Goal: Task Accomplishment & Management: Use online tool/utility

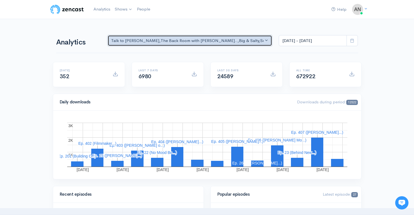
click at [231, 42] on div "Talk to [PERSON_NAME] , The Back Room with [PERSON_NAME].. , Big & Salty , Seri…" at bounding box center [187, 41] width 153 height 6
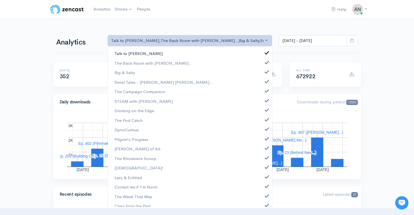
click at [264, 54] on link "Talk to [PERSON_NAME]" at bounding box center [190, 54] width 164 height 10
select select "10316"
click at [266, 72] on span at bounding box center [267, 71] width 2 height 4
click at [266, 80] on span at bounding box center [267, 81] width 2 height 4
click at [263, 93] on link "The Campaign Companion" at bounding box center [190, 92] width 164 height 10
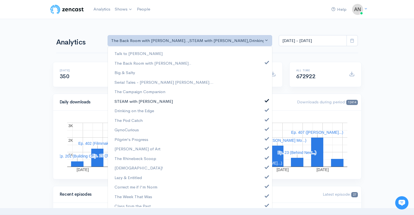
click at [266, 101] on span at bounding box center [267, 100] width 2 height 4
click at [262, 112] on link "Drinking on the Edge" at bounding box center [190, 111] width 164 height 10
click at [266, 120] on span at bounding box center [267, 119] width 2 height 4
click at [266, 129] on span at bounding box center [267, 128] width 2 height 4
click at [262, 140] on link "Pilgrim's Progress" at bounding box center [190, 140] width 164 height 10
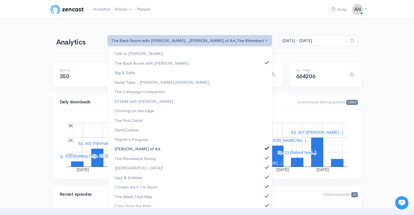
click at [266, 149] on span at bounding box center [267, 147] width 2 height 4
click at [262, 161] on link "The Rhinebeck Scoop" at bounding box center [190, 159] width 164 height 10
click at [262, 171] on link "[DEMOGRAPHIC_DATA]!" at bounding box center [190, 168] width 164 height 10
click at [266, 178] on span at bounding box center [267, 176] width 2 height 4
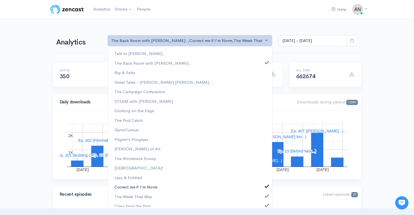
click at [266, 185] on span at bounding box center [267, 186] width 2 height 4
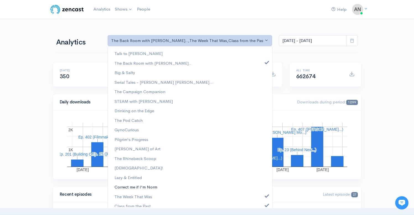
click at [262, 190] on link "Correct me if I'm Norm" at bounding box center [190, 187] width 164 height 10
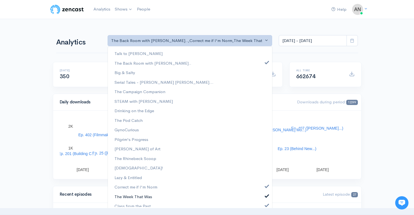
scroll to position [86, 0]
click at [262, 198] on link "The Week That Was" at bounding box center [190, 197] width 164 height 10
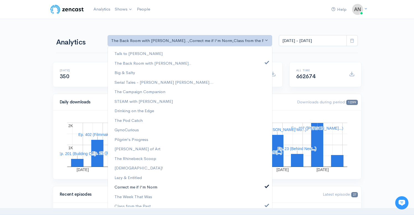
click at [262, 189] on link "Correct me if I'm Norm" at bounding box center [190, 187] width 164 height 10
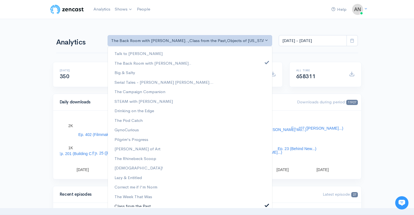
click at [266, 205] on span at bounding box center [267, 205] width 2 height 4
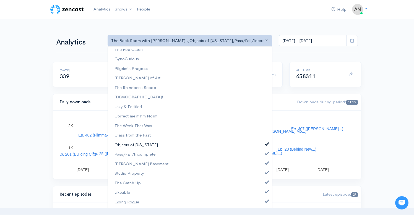
click at [266, 145] on span at bounding box center [267, 144] width 2 height 4
click at [266, 153] on span at bounding box center [267, 153] width 2 height 4
click at [261, 164] on link "[PERSON_NAME] Basement" at bounding box center [190, 164] width 164 height 10
click at [264, 177] on link "Studio Property" at bounding box center [190, 174] width 164 height 10
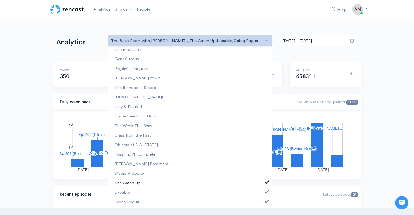
click at [264, 185] on link "The Catch Up" at bounding box center [190, 183] width 164 height 10
click at [266, 191] on span at bounding box center [267, 191] width 2 height 4
click at [266, 202] on span at bounding box center [267, 201] width 2 height 4
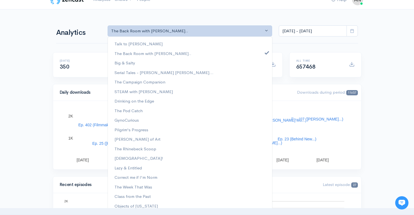
scroll to position [0, 0]
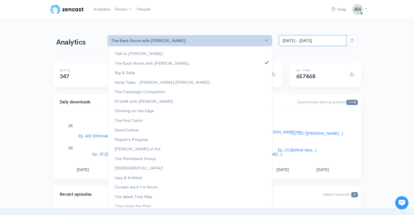
click at [305, 41] on input "[DATE] - [DATE]" at bounding box center [313, 40] width 68 height 11
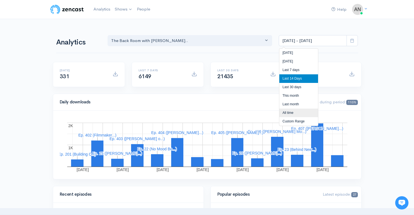
click at [288, 111] on li "All time" at bounding box center [298, 113] width 39 height 9
type input "[DATE] - [DATE]"
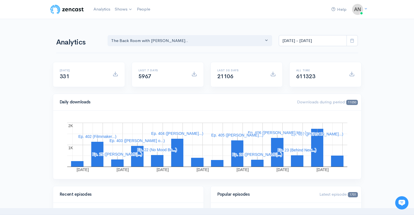
click at [288, 111] on div "[DATE] [DATE] [DATE] [DATE] [DATE] [DATE] [DATE] 1K 1K 2K 2K Ep. 407 ([PERSON_N…" at bounding box center [207, 145] width 308 height 69
